Goal: Information Seeking & Learning: Check status

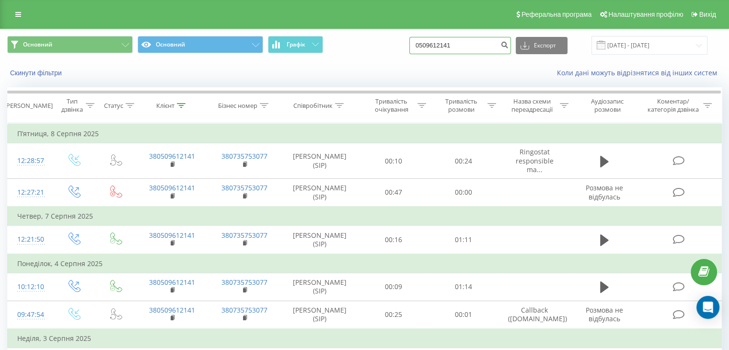
drag, startPoint x: 468, startPoint y: 43, endPoint x: 425, endPoint y: 43, distance: 43.2
click at [425, 43] on input "0509612141" at bounding box center [460, 45] width 102 height 17
paste input "737458"
type input "0507374581"
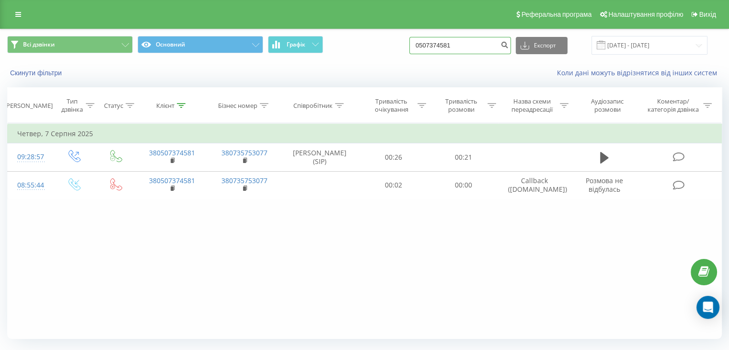
drag, startPoint x: 487, startPoint y: 47, endPoint x: 471, endPoint y: 50, distance: 15.8
click at [399, 45] on div "Всі дзвінки Основний Графік 0507374581 Експорт .csv .xls .xlsx 20.05.2025 - 20.…" at bounding box center [364, 45] width 715 height 19
paste input "6741121"
type input "0674112181"
click at [509, 44] on icon "submit" at bounding box center [505, 44] width 8 height 6
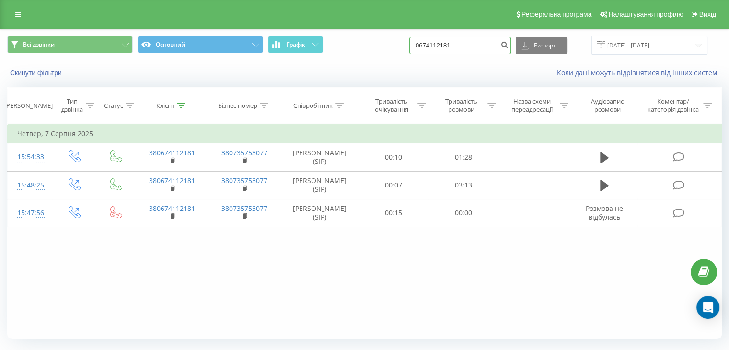
drag, startPoint x: 468, startPoint y: 45, endPoint x: 426, endPoint y: 43, distance: 42.2
click at [424, 44] on input "0674112181" at bounding box center [460, 45] width 102 height 17
paste input "83014783"
type input "0683014783"
click at [509, 43] on icon "submit" at bounding box center [505, 44] width 8 height 6
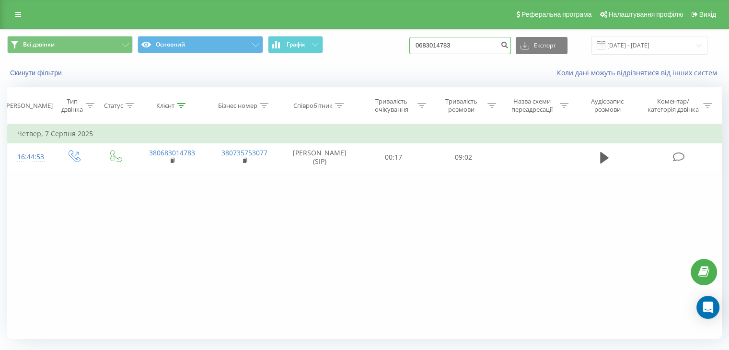
drag, startPoint x: 473, startPoint y: 46, endPoint x: 410, endPoint y: 44, distance: 62.4
click at [410, 44] on div "Всі дзвінки Основний Графік 0683014783 Експорт .csv .xls .xlsx [DATE] - [DATE]" at bounding box center [364, 45] width 715 height 19
paste input "983535265"
type input "0983535265"
click at [509, 43] on icon "submit" at bounding box center [505, 44] width 8 height 6
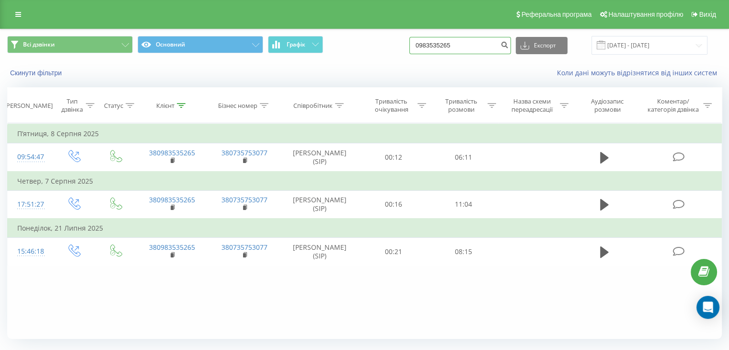
drag, startPoint x: 466, startPoint y: 41, endPoint x: 413, endPoint y: 37, distance: 52.9
click at [413, 37] on div "Всі дзвінки Основний Графік 0983535265 Експорт .csv .xls .xlsx 20.05.2025 - 20.…" at bounding box center [364, 45] width 715 height 19
paste input "684461686"
type input "0684461686"
click at [509, 45] on icon "submit" at bounding box center [505, 44] width 8 height 6
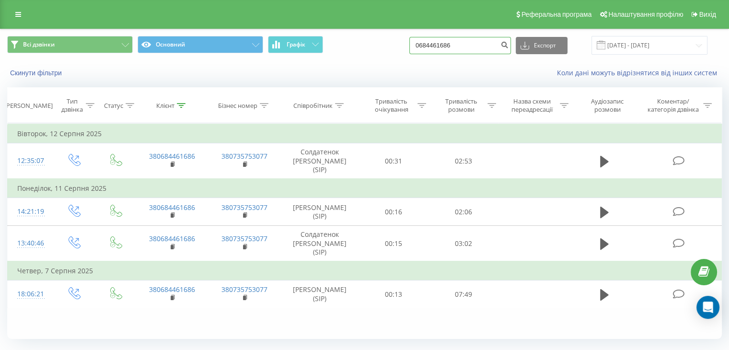
drag, startPoint x: 476, startPoint y: 48, endPoint x: 430, endPoint y: 44, distance: 46.3
click at [430, 44] on input "0684461686" at bounding box center [460, 45] width 102 height 17
paste input "62514832"
type input "0662514832"
click at [509, 43] on icon "submit" at bounding box center [505, 44] width 8 height 6
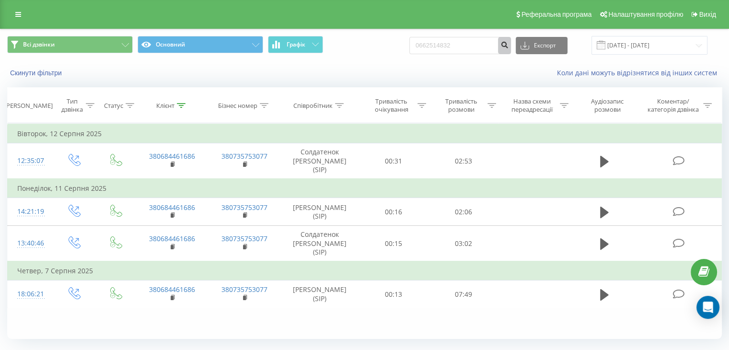
click at [509, 43] on icon "submit" at bounding box center [505, 44] width 8 height 6
